Goal: Find specific page/section: Find specific page/section

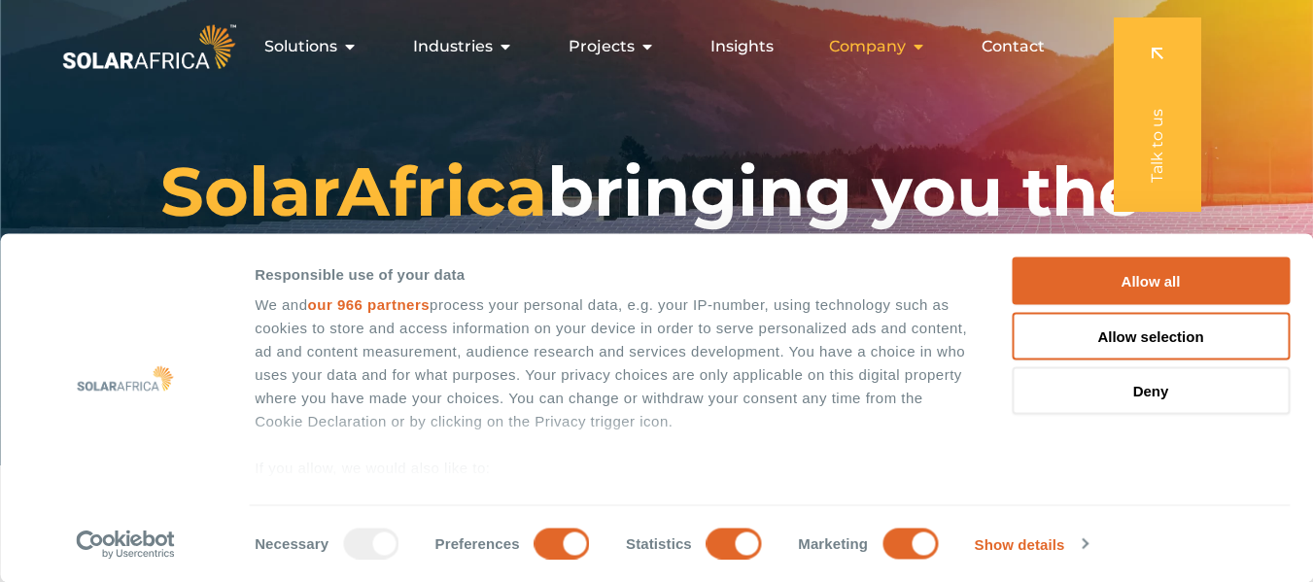
click at [914, 46] on icon "Menu" at bounding box center [919, 47] width 16 height 16
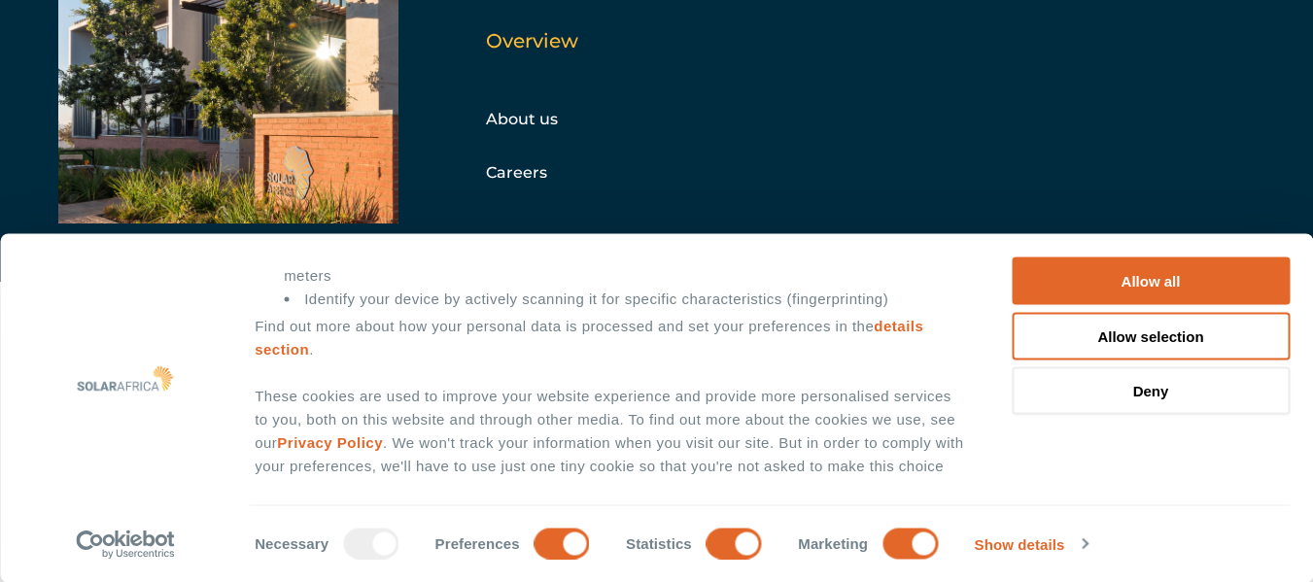
scroll to position [972, 0]
click at [315, 439] on span "Privacy Policy" at bounding box center [330, 441] width 106 height 17
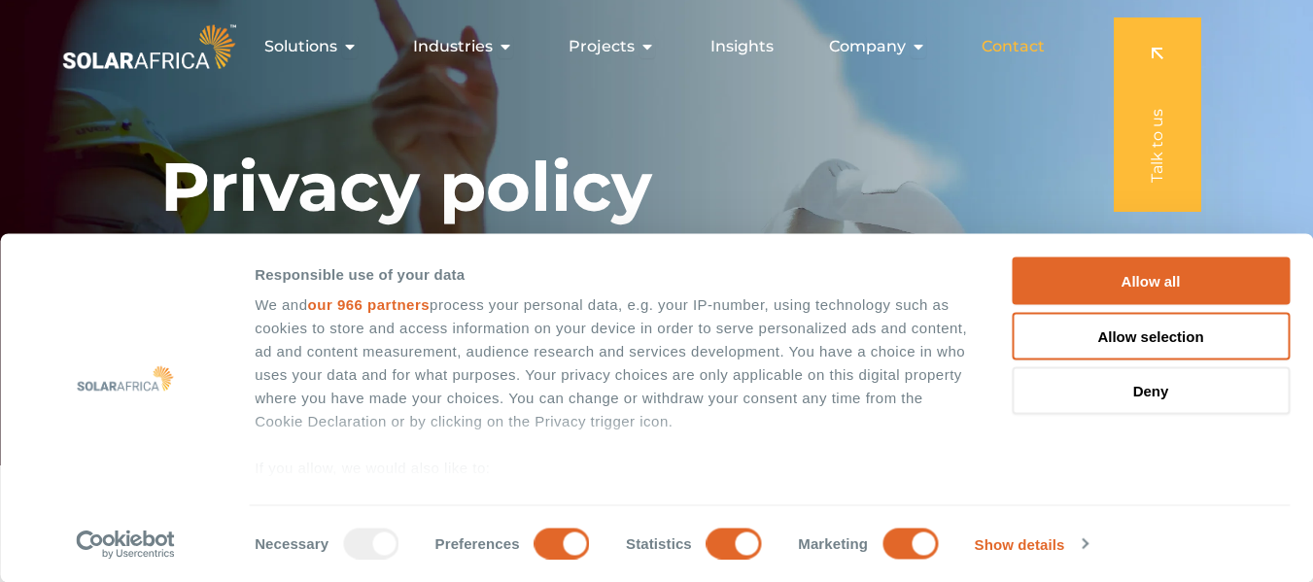
click at [991, 39] on span "Contact" at bounding box center [1013, 46] width 63 height 23
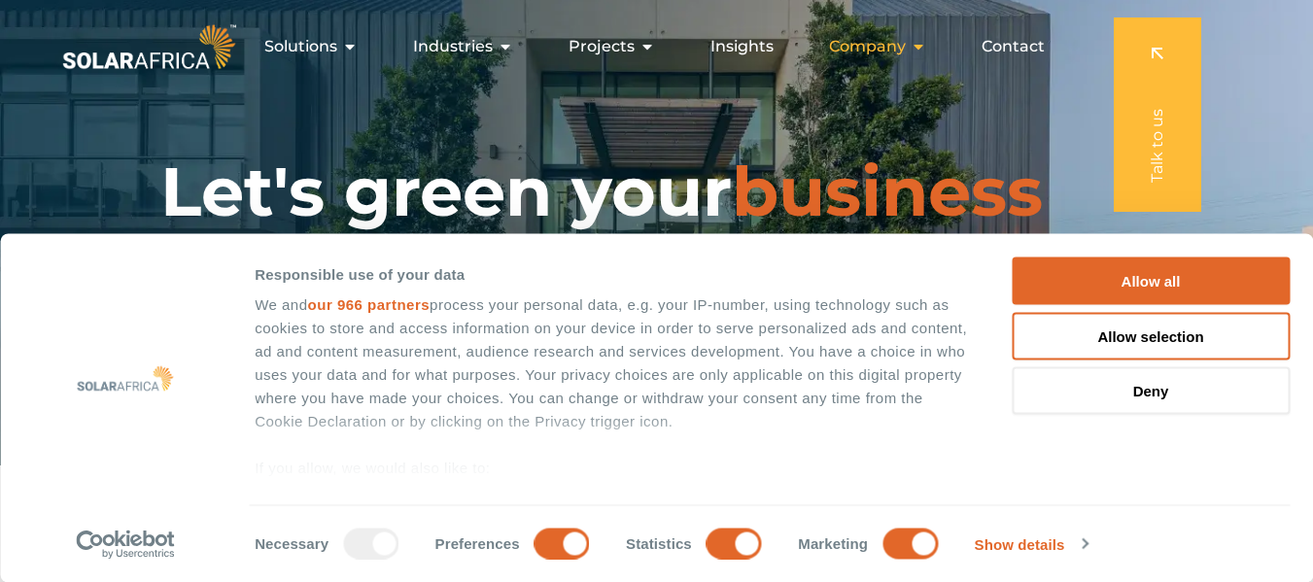
click at [919, 52] on icon "Menu" at bounding box center [919, 47] width 16 height 16
